Goal: Navigation & Orientation: Find specific page/section

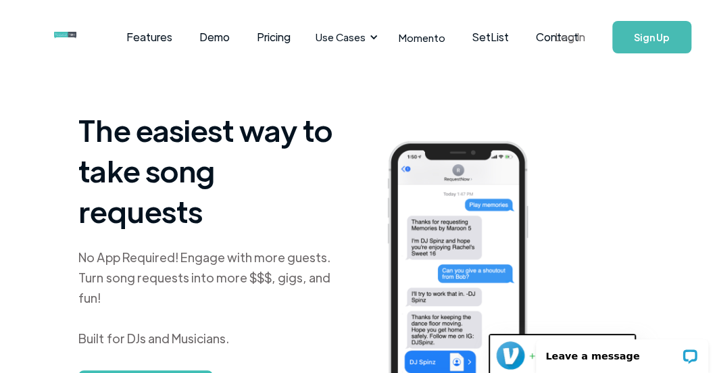
click at [572, 36] on link "Log In" at bounding box center [569, 37] width 57 height 47
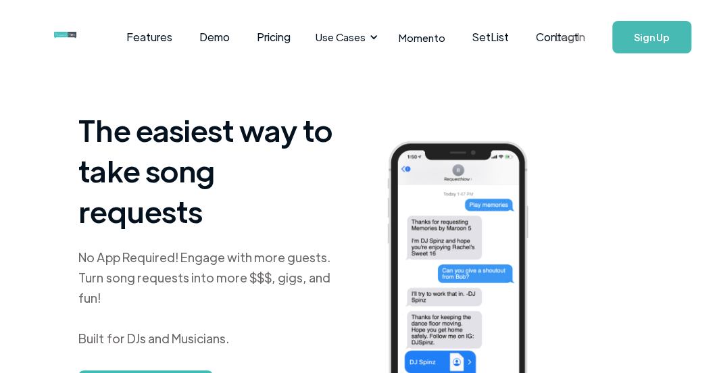
click at [555, 34] on link "Log In" at bounding box center [569, 37] width 57 height 47
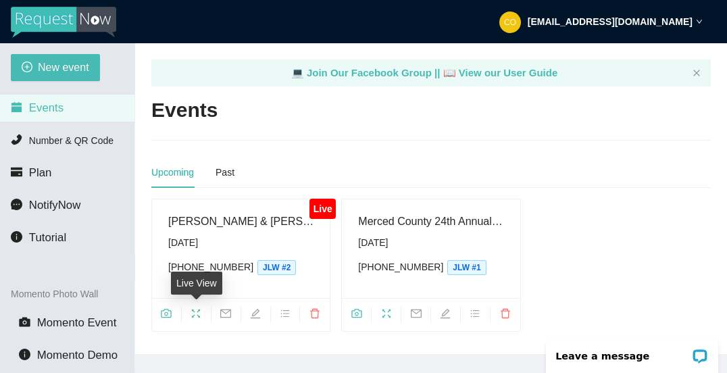
click at [197, 310] on icon "fullscreen" at bounding box center [195, 313] width 11 height 11
click at [168, 314] on icon "camera" at bounding box center [166, 313] width 11 height 11
